Goal: Transaction & Acquisition: Purchase product/service

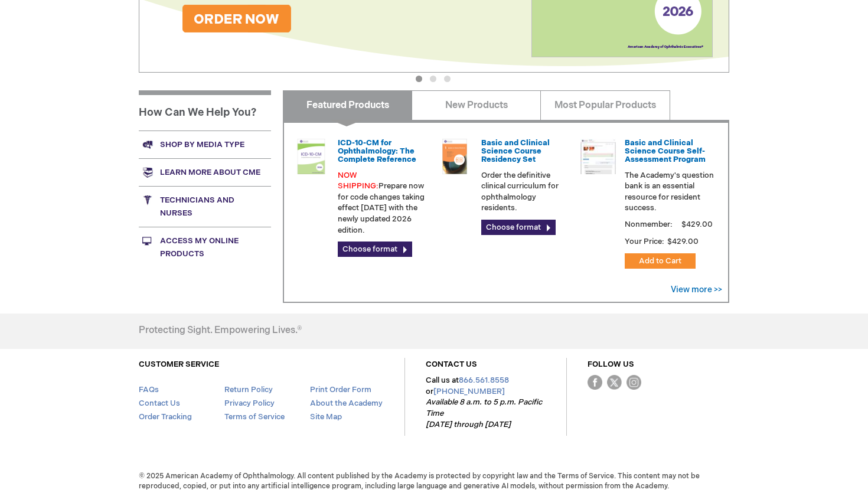
scroll to position [331, 0]
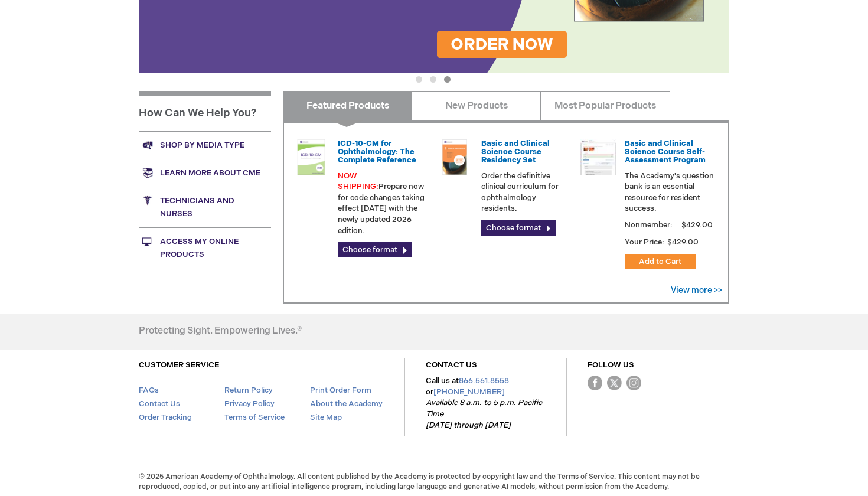
click at [188, 244] on link "Access My Online Products" at bounding box center [205, 247] width 132 height 41
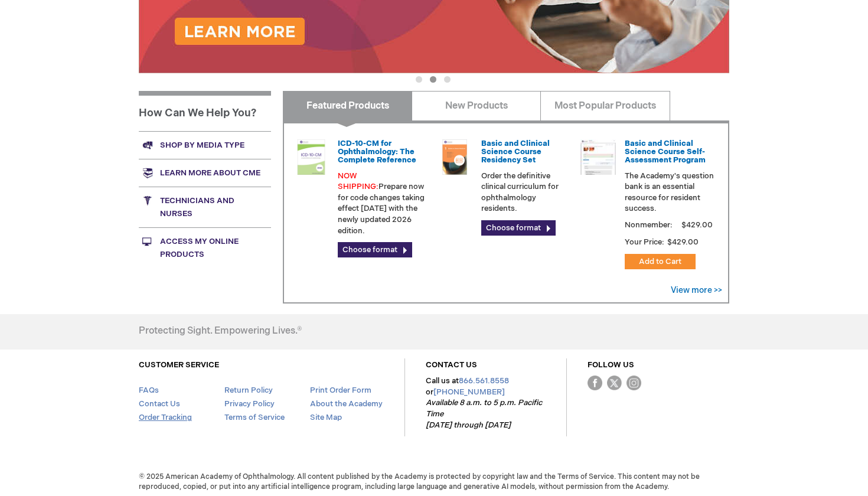
click at [174, 415] on link "Order Tracking" at bounding box center [165, 417] width 53 height 9
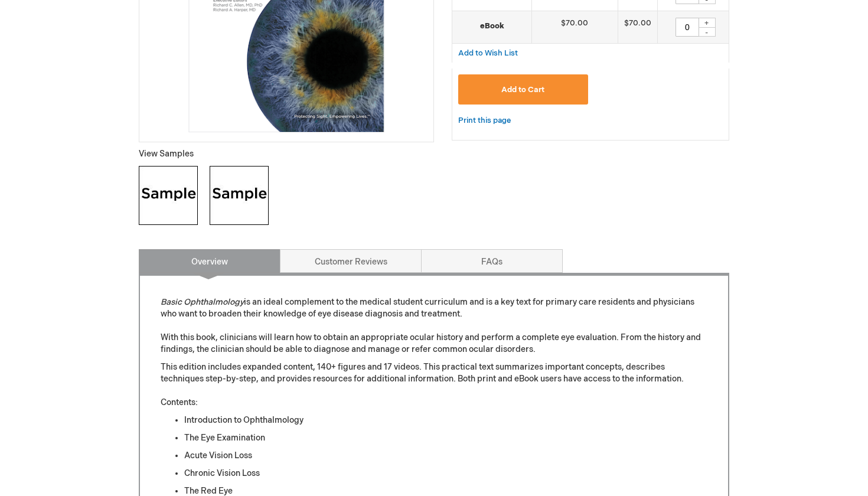
scroll to position [150, 0]
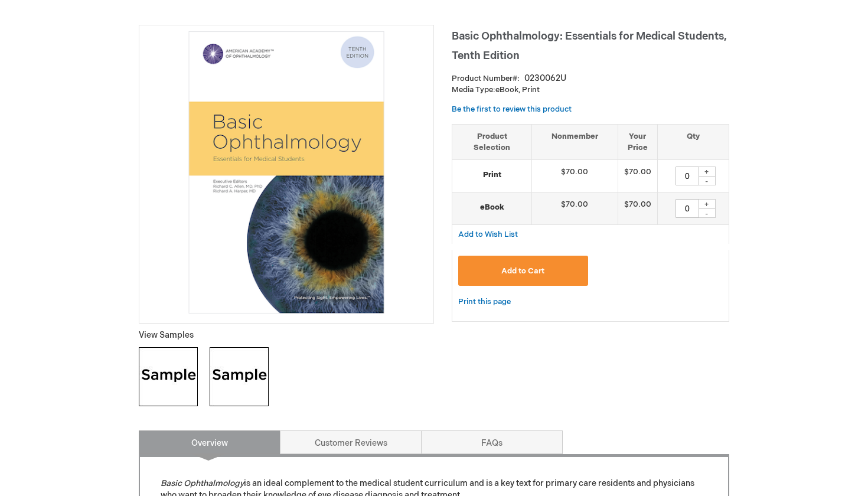
click at [162, 374] on img at bounding box center [168, 376] width 59 height 59
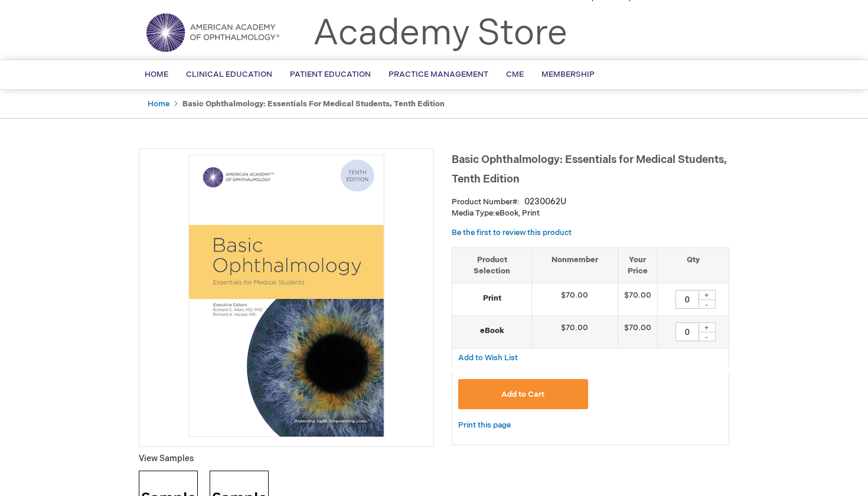
scroll to position [27, 0]
click at [489, 328] on strong "eBook" at bounding box center [491, 330] width 67 height 11
click at [708, 325] on div "+" at bounding box center [707, 327] width 18 height 10
type input "1"
click at [525, 390] on span "Add to Cart" at bounding box center [522, 393] width 43 height 9
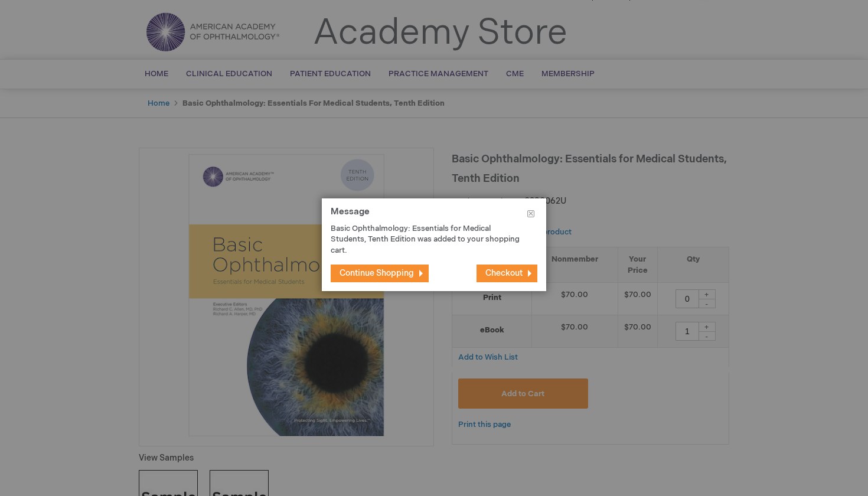
click at [495, 270] on span "Checkout" at bounding box center [503, 273] width 37 height 10
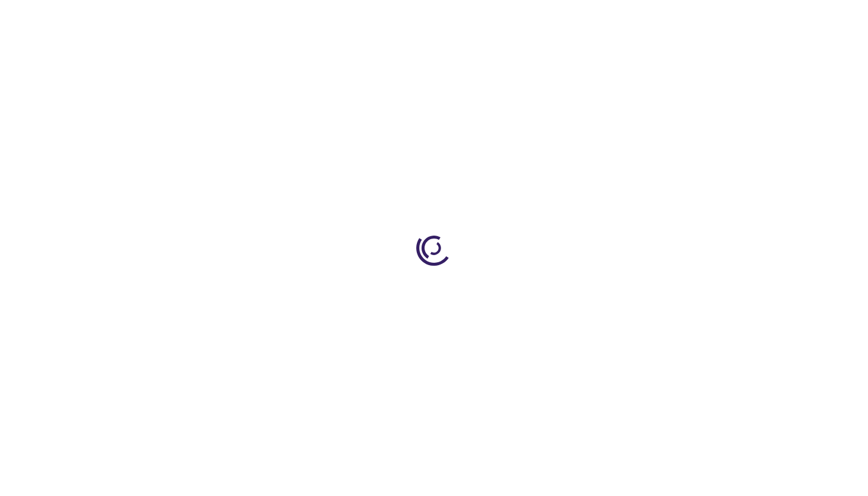
select select "PH"
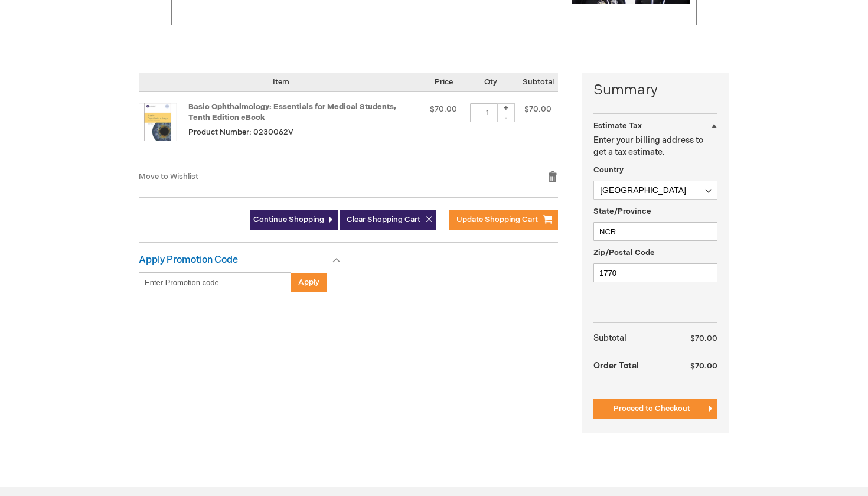
scroll to position [230, 0]
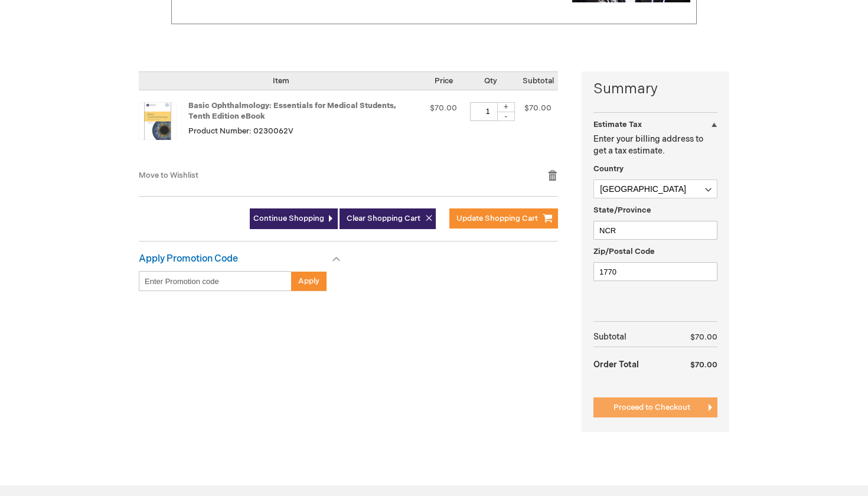
click at [650, 407] on span "Proceed to Checkout" at bounding box center [652, 407] width 77 height 9
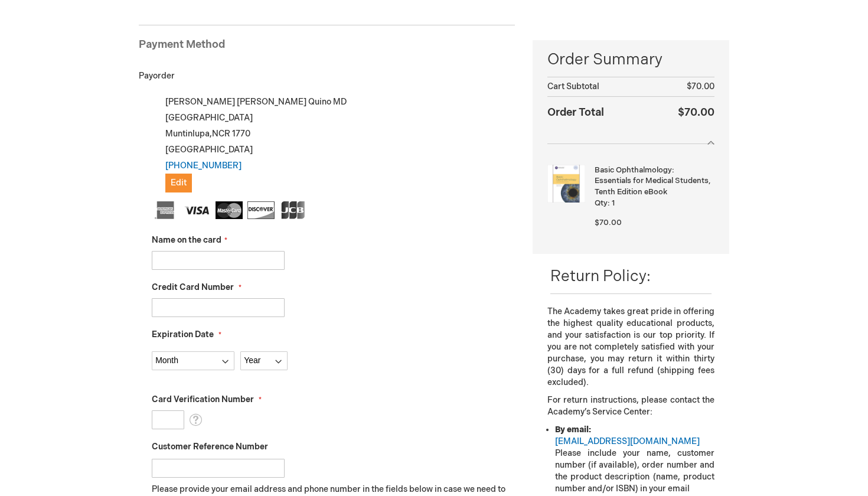
scroll to position [120, 0]
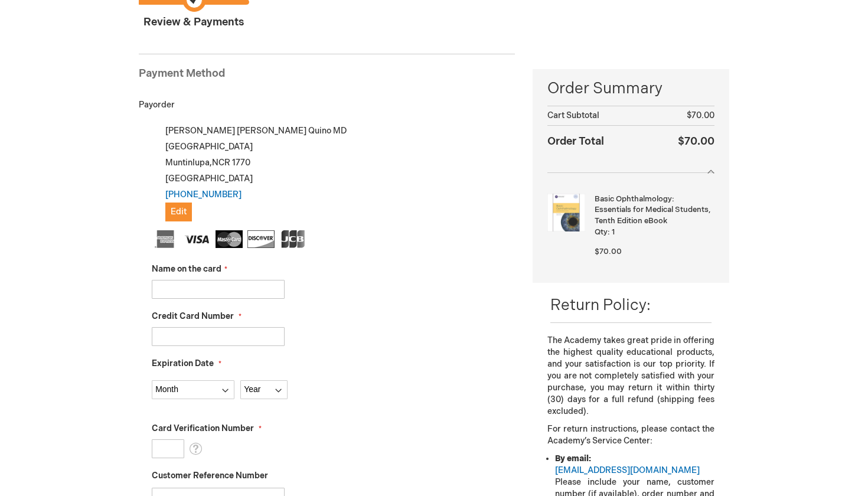
click at [193, 286] on input "Name on the card" at bounding box center [218, 289] width 133 height 19
type input "Raquel J Quino"
type input "5455122900513616"
select select "8"
select select "2028"
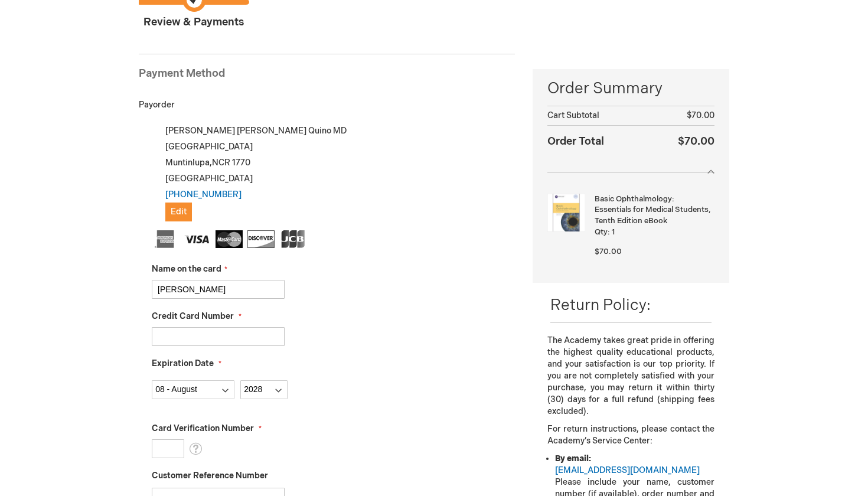
type input "878"
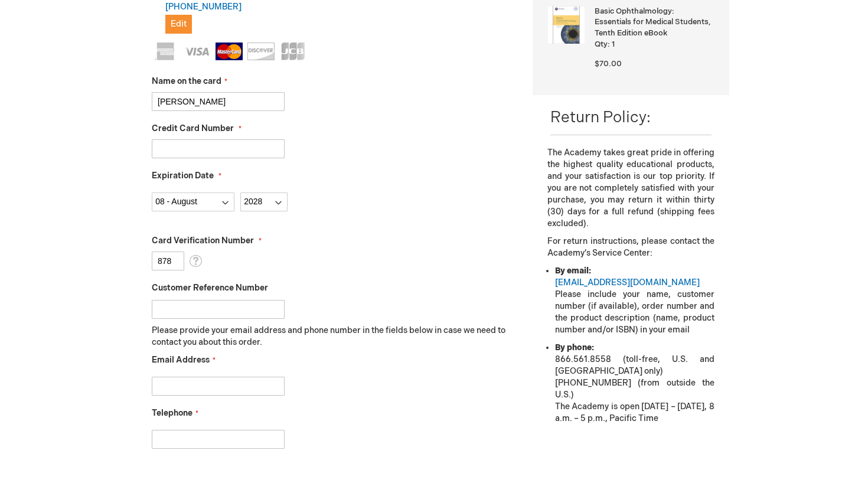
scroll to position [317, 0]
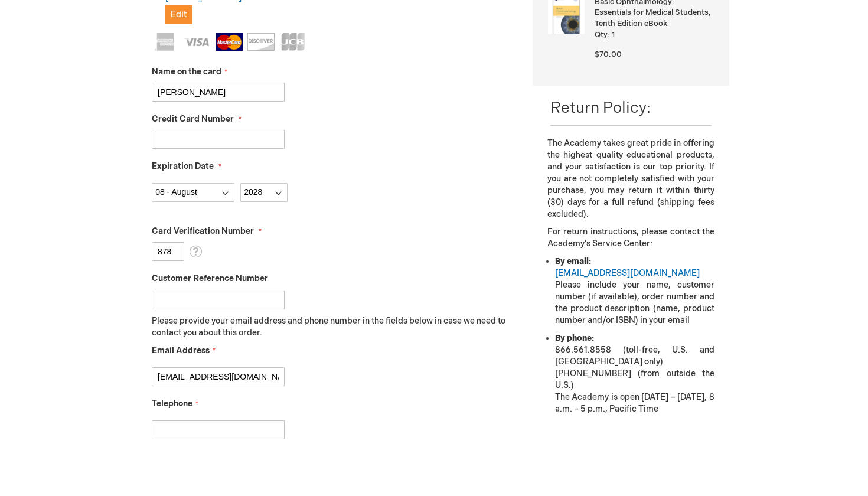
type input "rjoaquinquino@yahoo.com"
click at [360, 374] on div "rjoaquinquino@yahoo.com" at bounding box center [333, 373] width 363 height 25
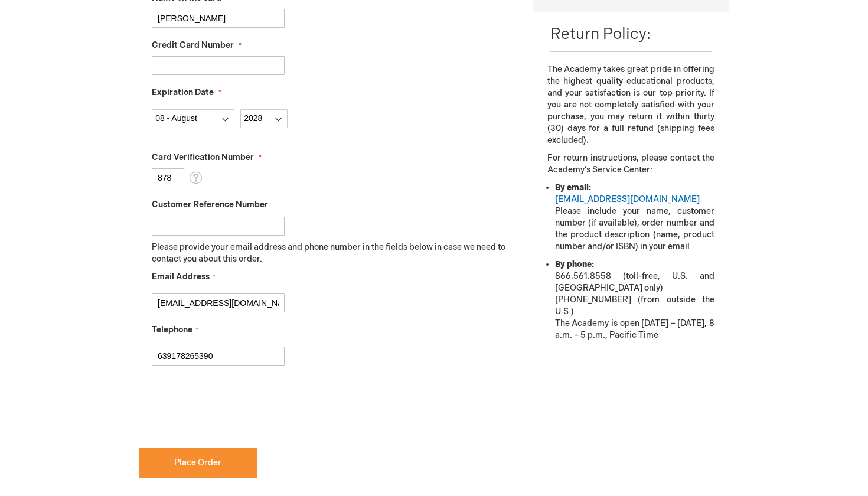
scroll to position [397, 0]
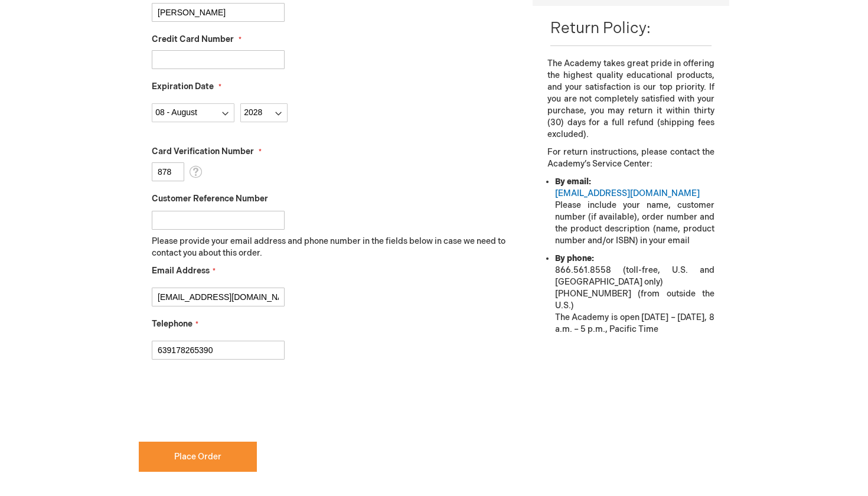
type input "639178265390"
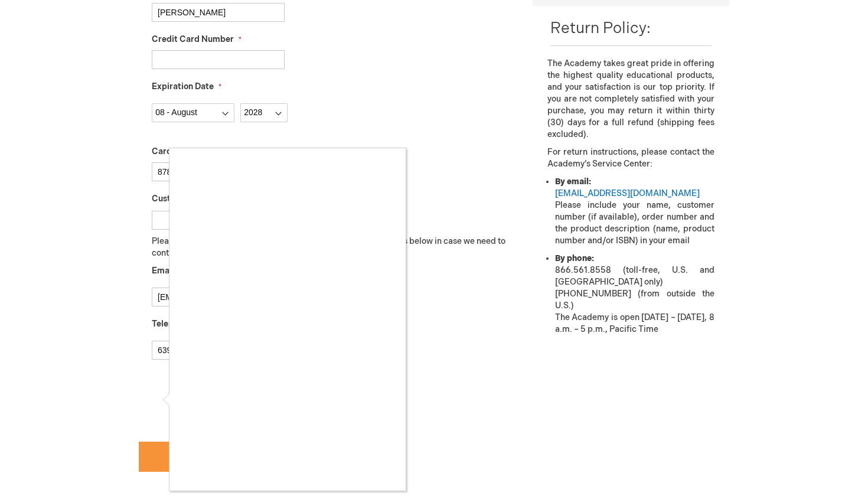
checkbox input "true"
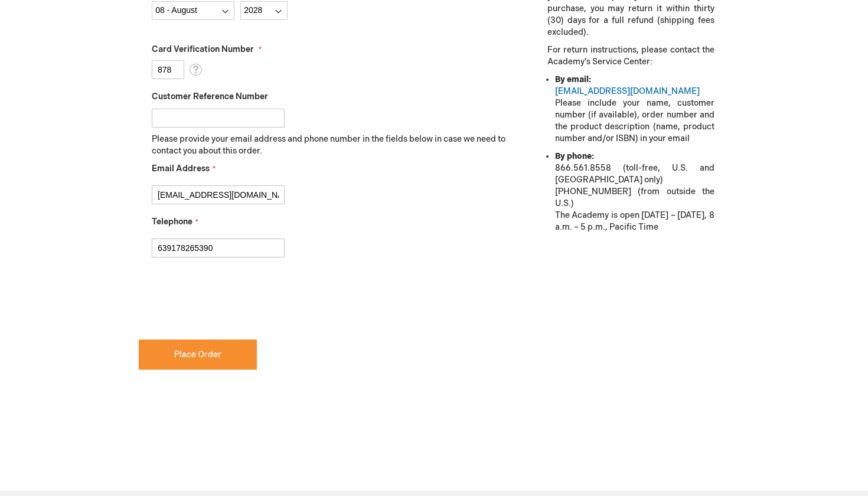
scroll to position [514, 0]
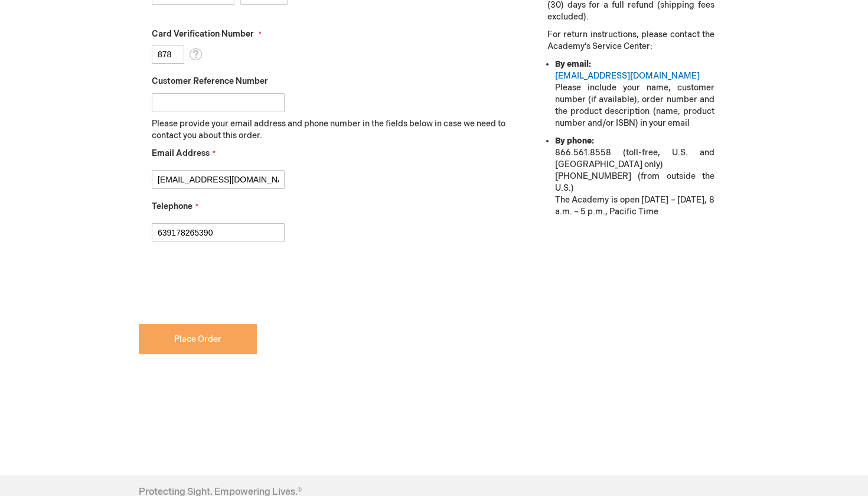
click at [191, 334] on span "Place Order" at bounding box center [197, 339] width 47 height 10
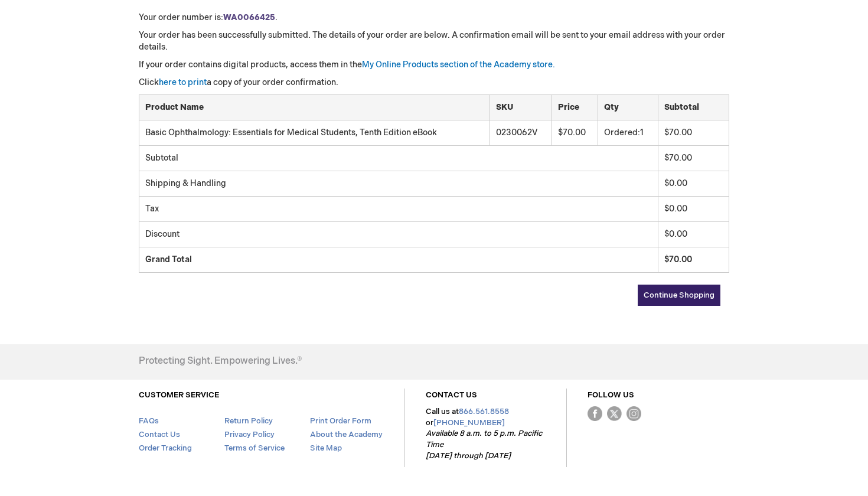
scroll to position [189, 0]
click at [686, 293] on span "Continue Shopping" at bounding box center [679, 293] width 71 height 9
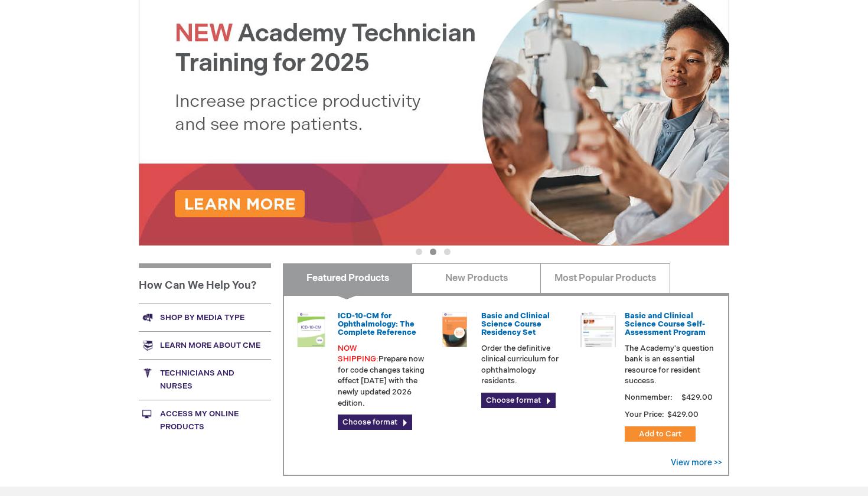
scroll to position [255, 0]
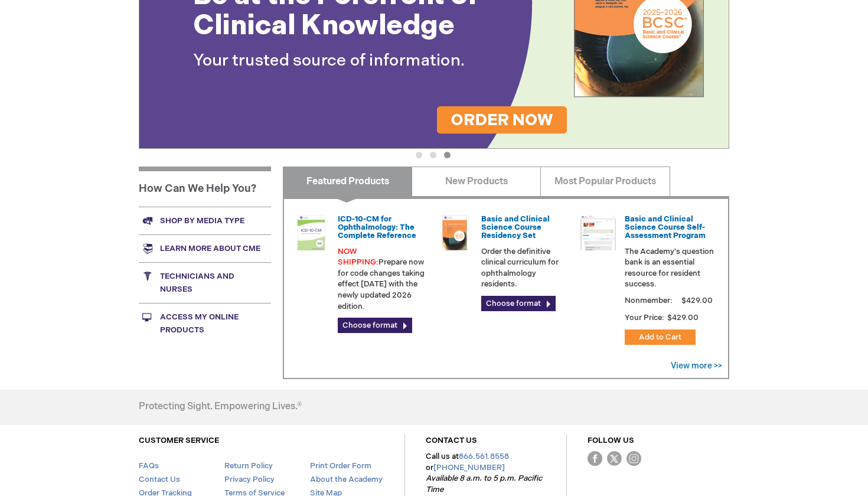
click at [193, 320] on link "Access My Online Products" at bounding box center [205, 323] width 132 height 41
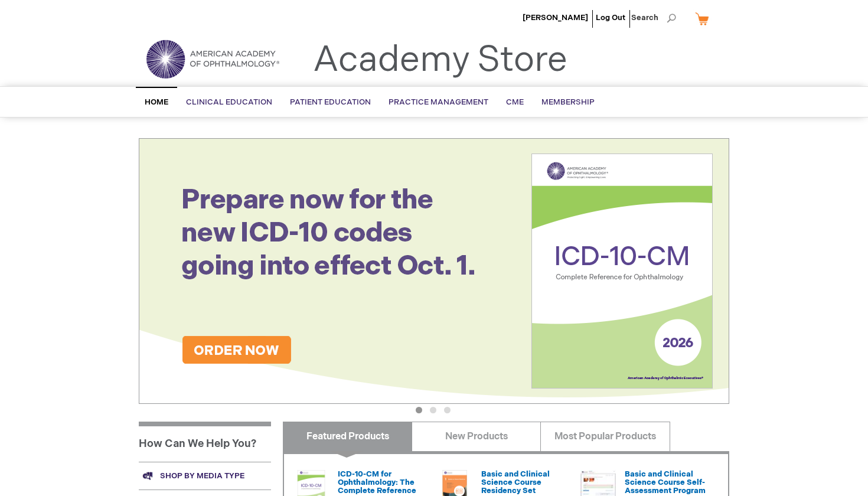
scroll to position [0, 0]
click at [701, 18] on link "My Cart" at bounding box center [707, 18] width 28 height 21
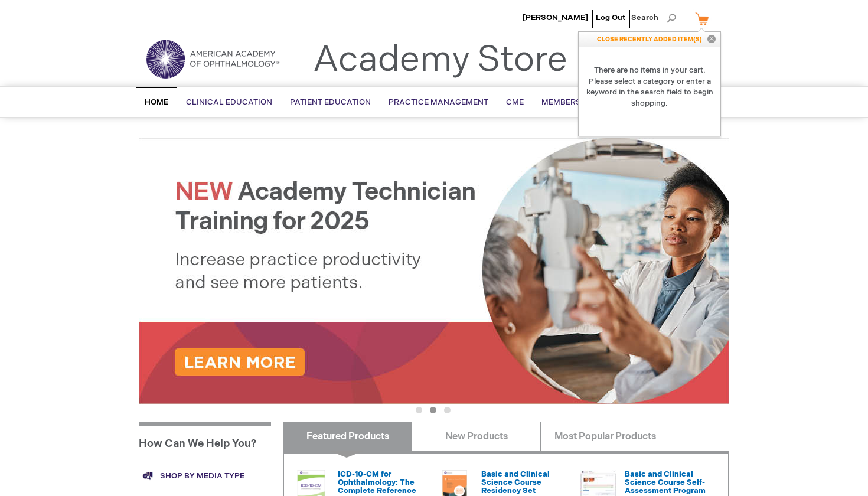
click at [744, 116] on div "Search Search × Advanced Search Search Home Clinical Education Product Line BCS…" at bounding box center [434, 101] width 868 height 31
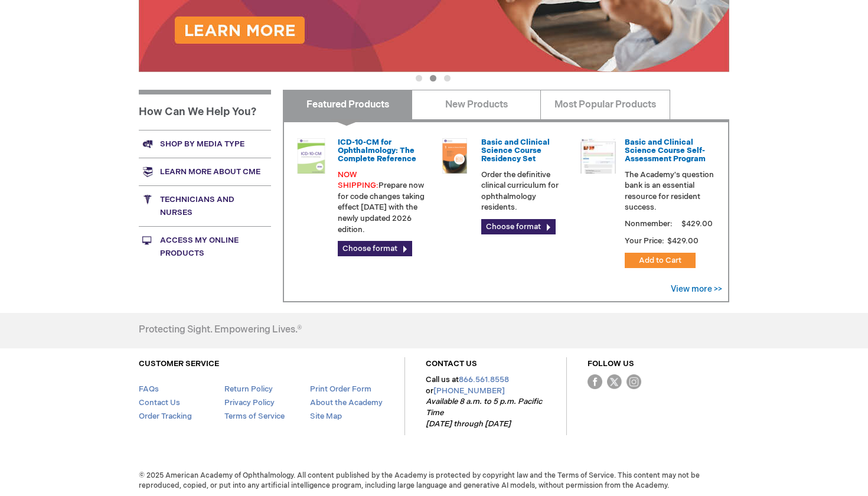
scroll to position [331, 0]
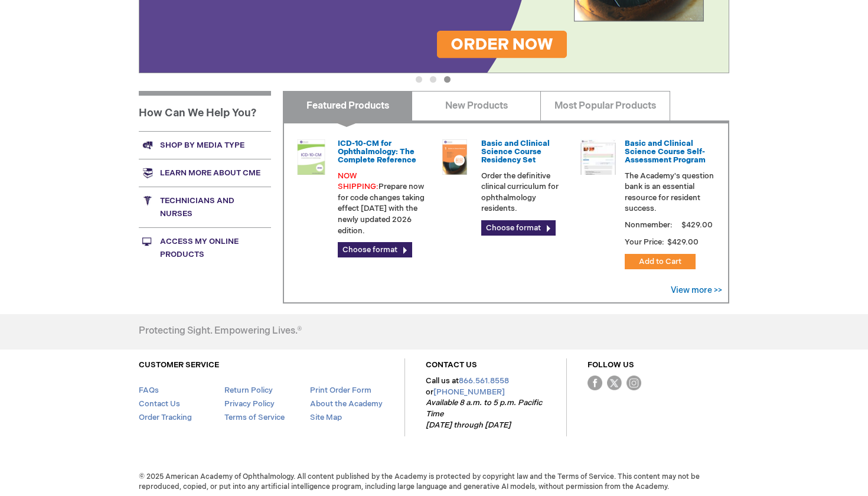
click at [195, 243] on link "Access My Online Products" at bounding box center [205, 247] width 132 height 41
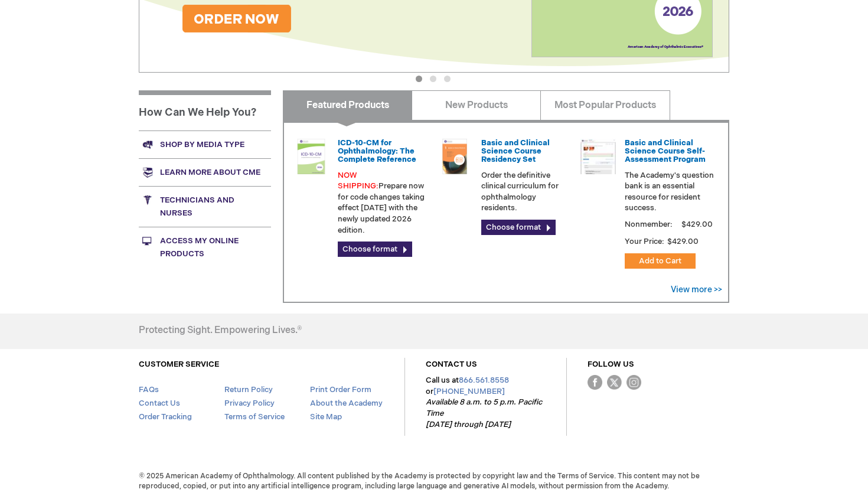
scroll to position [331, 0]
click at [185, 242] on link "Access My Online Products" at bounding box center [205, 247] width 132 height 41
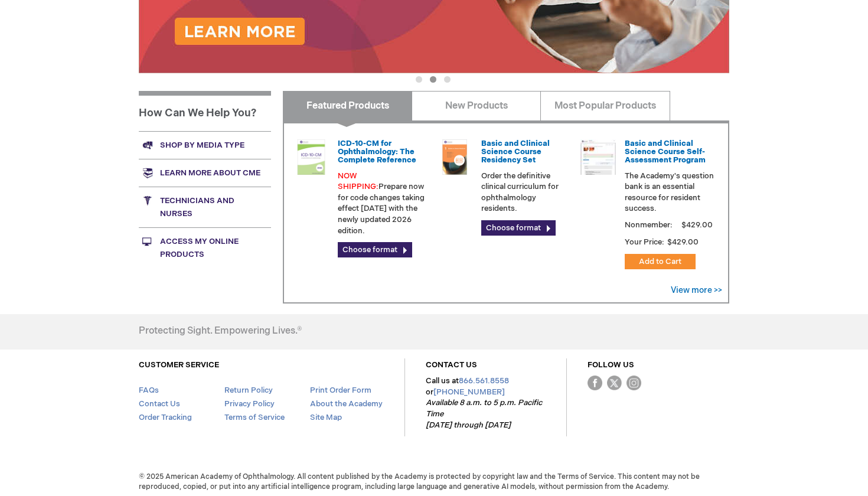
click at [821, 142] on div "Raquel Quino Log Out Search My Cart CLOSE RECENTLY ADDED ITEM(S) Close There ar…" at bounding box center [434, 85] width 868 height 832
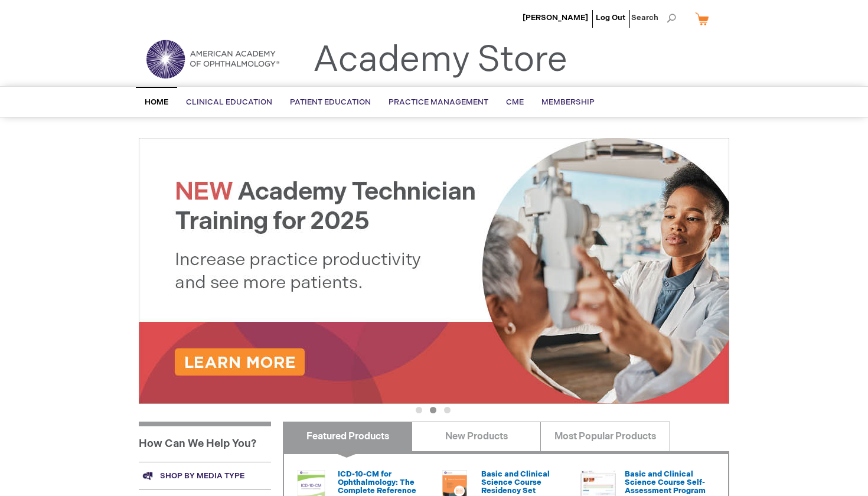
scroll to position [0, 0]
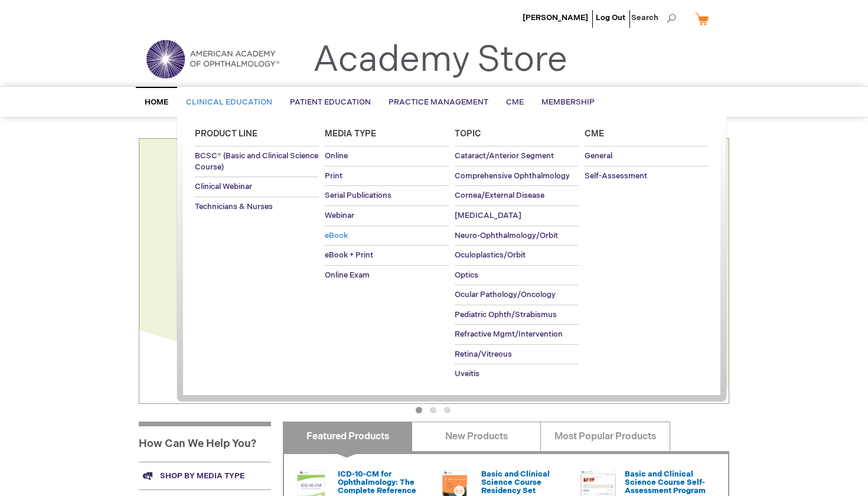
click at [339, 234] on span "eBook" at bounding box center [336, 235] width 23 height 9
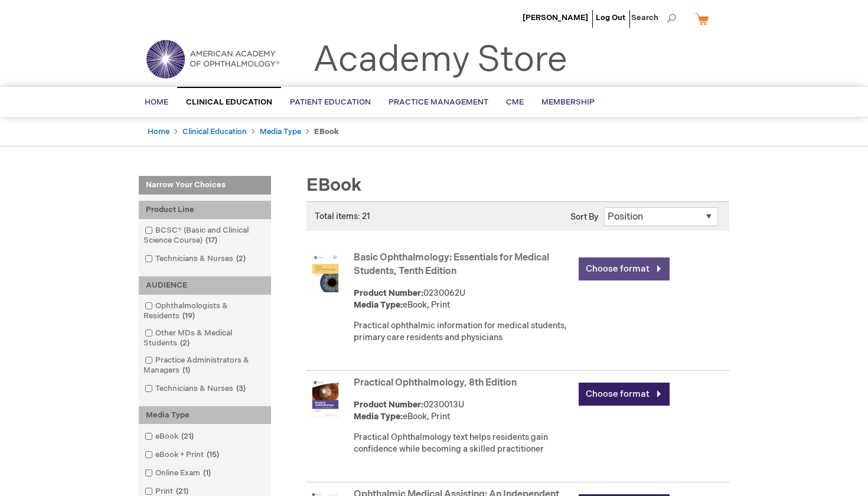
click at [619, 266] on link "Choose format" at bounding box center [624, 268] width 91 height 23
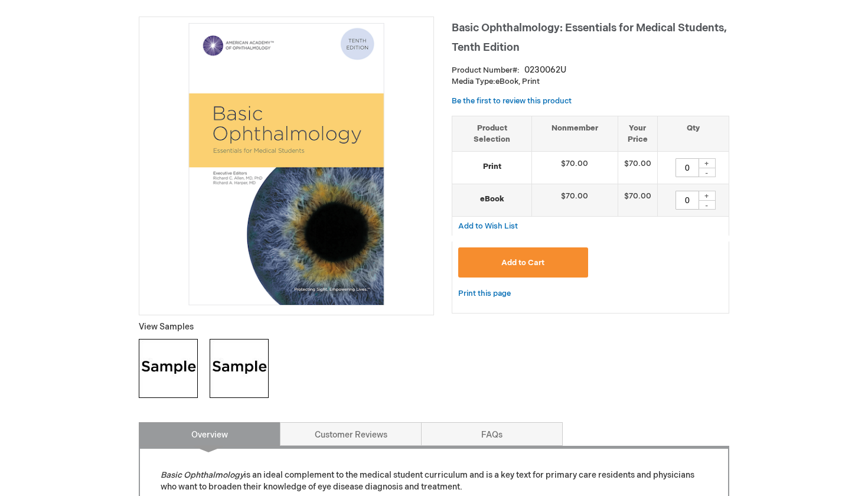
scroll to position [177, 0]
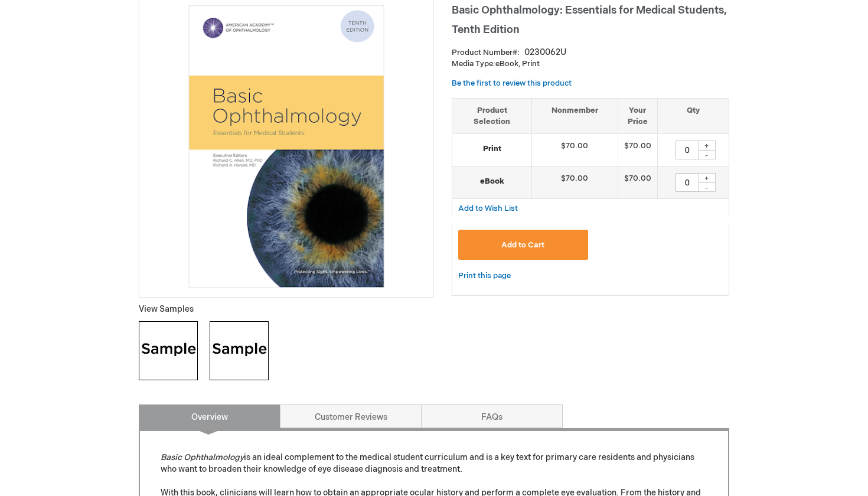
click at [227, 350] on img at bounding box center [239, 350] width 59 height 59
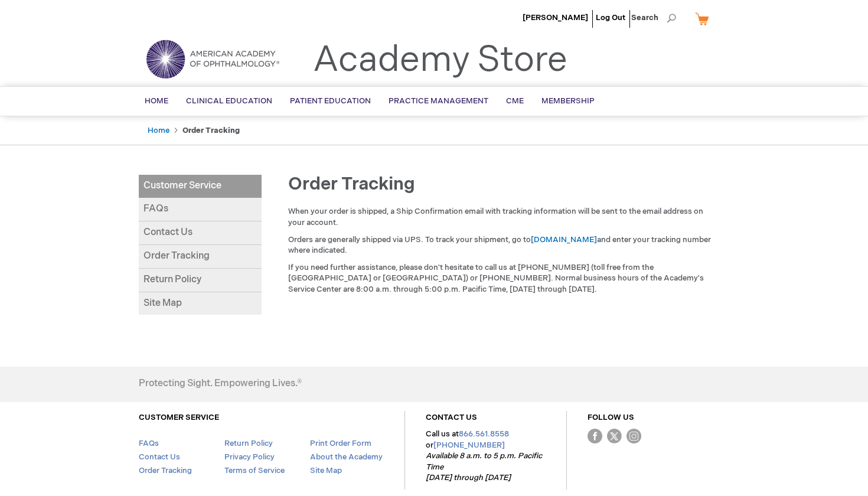
click at [184, 231] on link "Contact Us" at bounding box center [200, 233] width 123 height 24
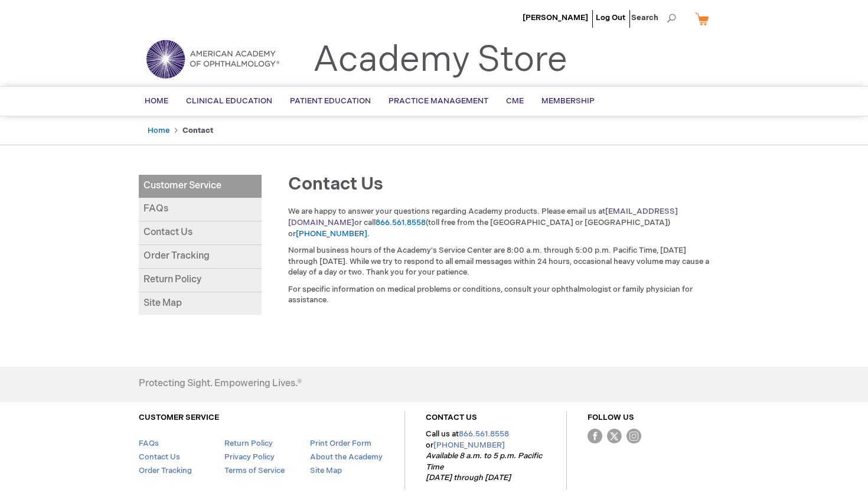
click at [645, 210] on link "[EMAIL_ADDRESS][DOMAIN_NAME]" at bounding box center [483, 217] width 390 height 21
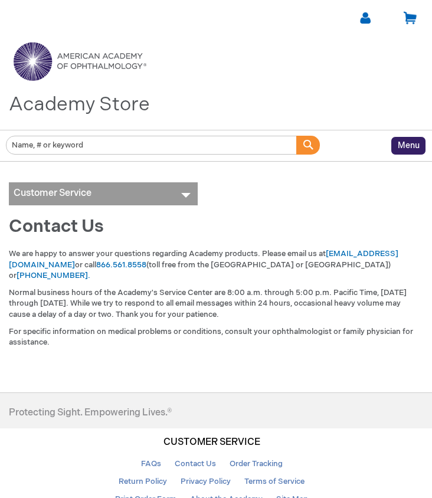
click at [327, 301] on p "Normal business hours of the Academy's Service Center are 8:00 a.m. through 5:0…" at bounding box center [216, 304] width 415 height 33
